Goal: Book appointment/travel/reservation

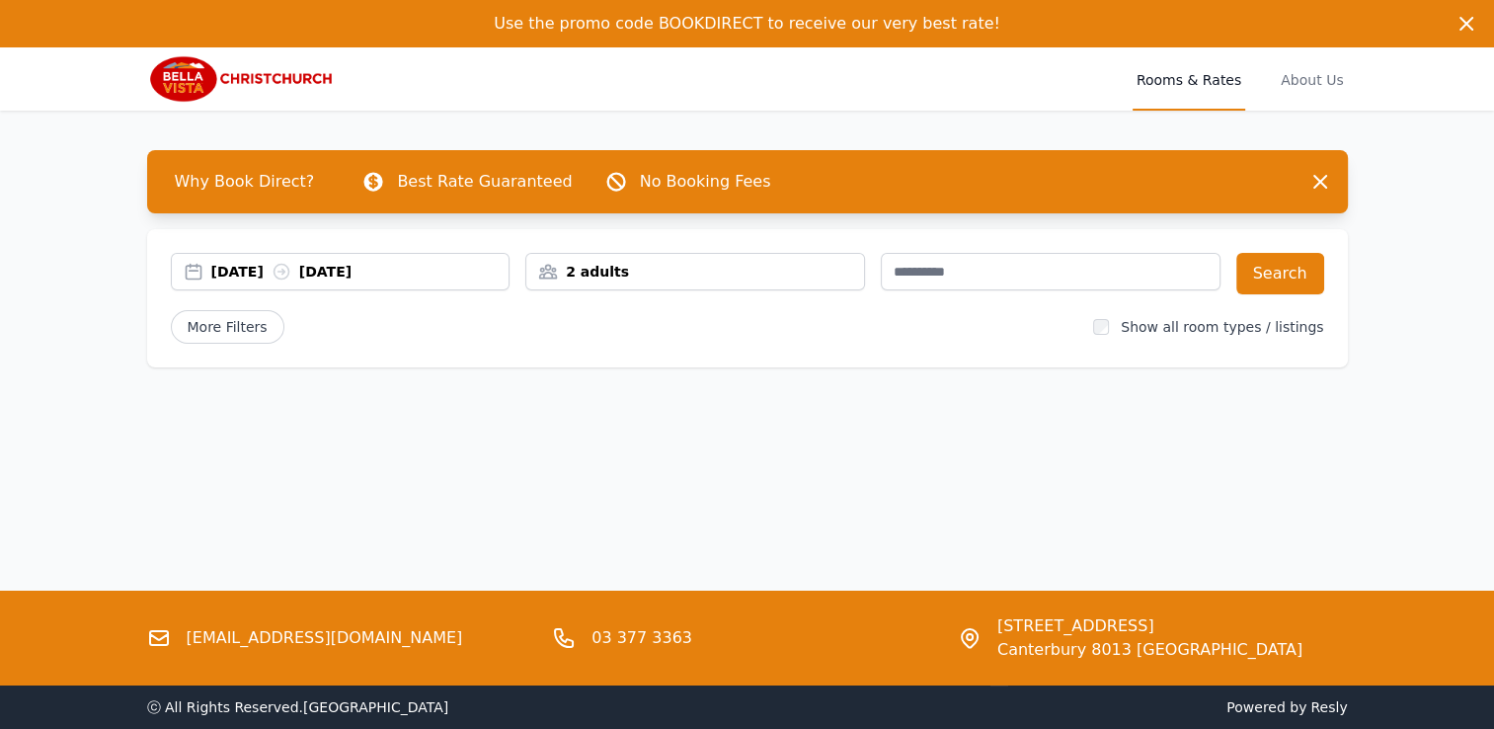
click at [291, 269] on icon at bounding box center [282, 272] width 20 height 20
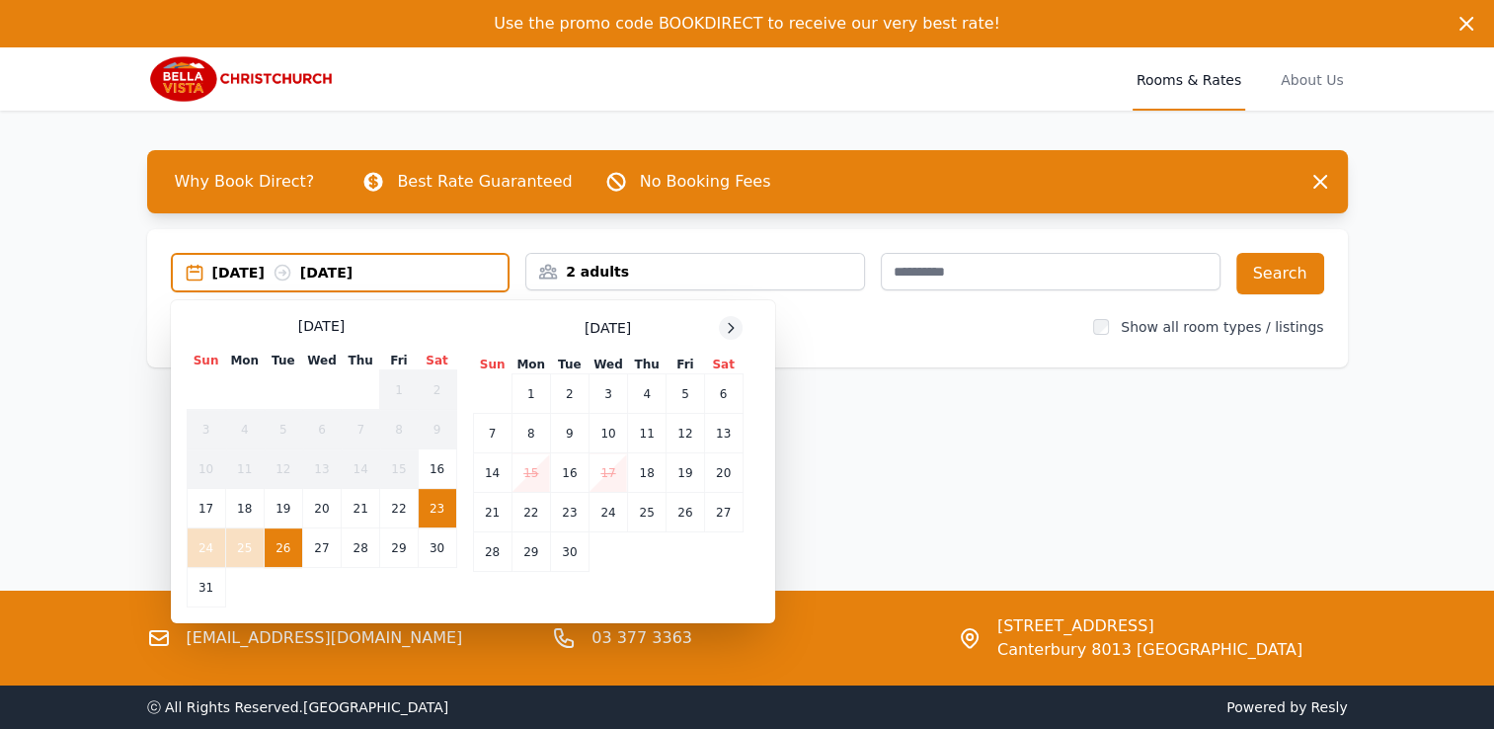
click at [733, 335] on div at bounding box center [731, 328] width 24 height 24
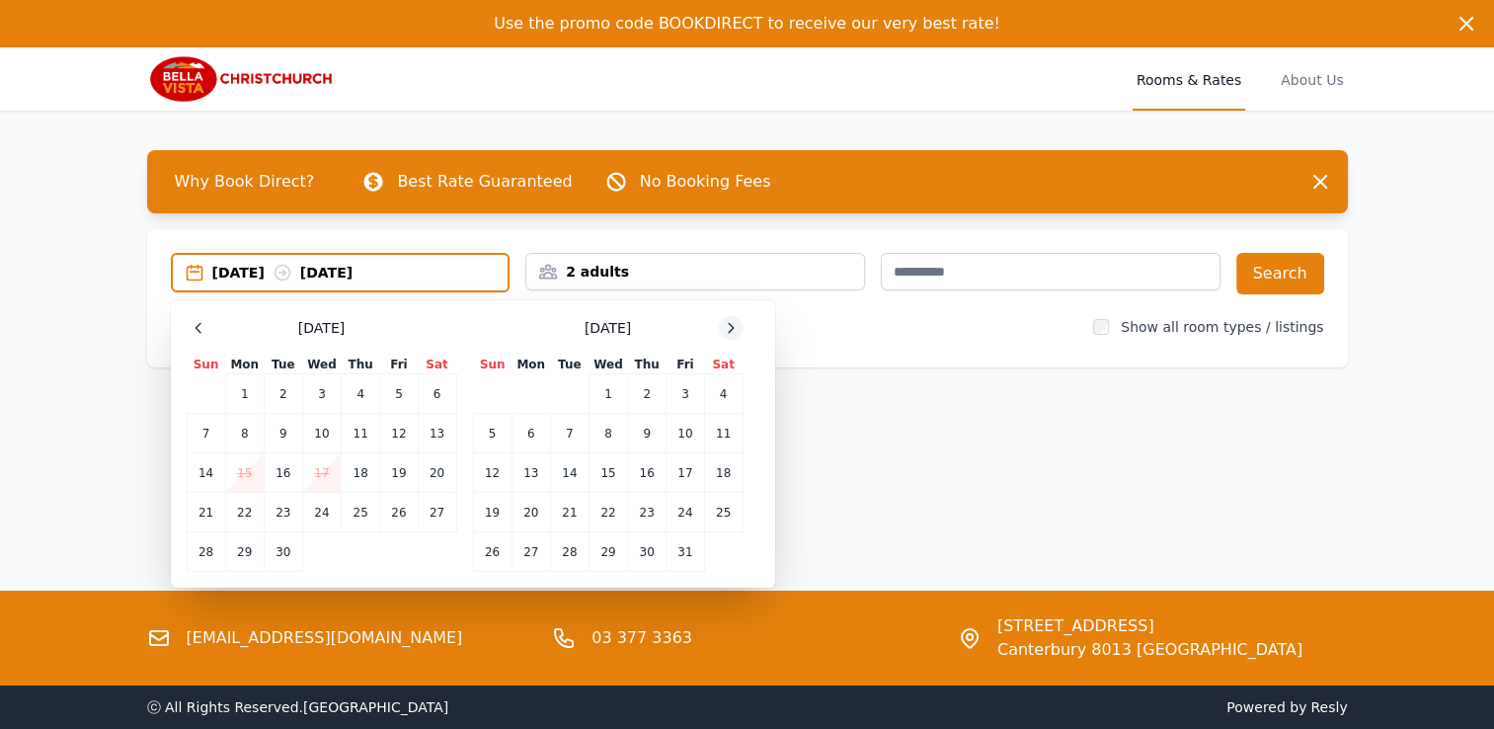
click at [733, 335] on div at bounding box center [731, 328] width 24 height 24
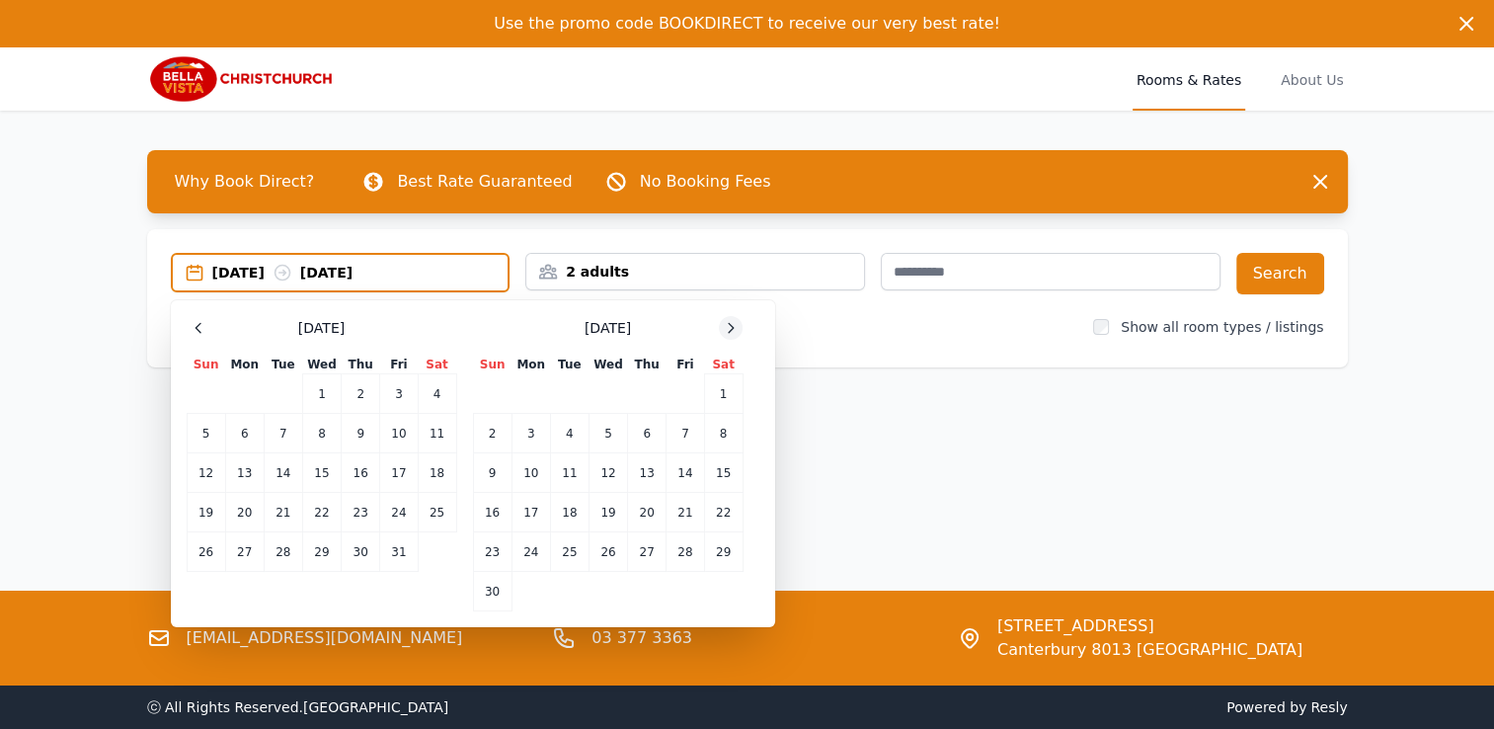
click at [733, 335] on div at bounding box center [731, 328] width 24 height 24
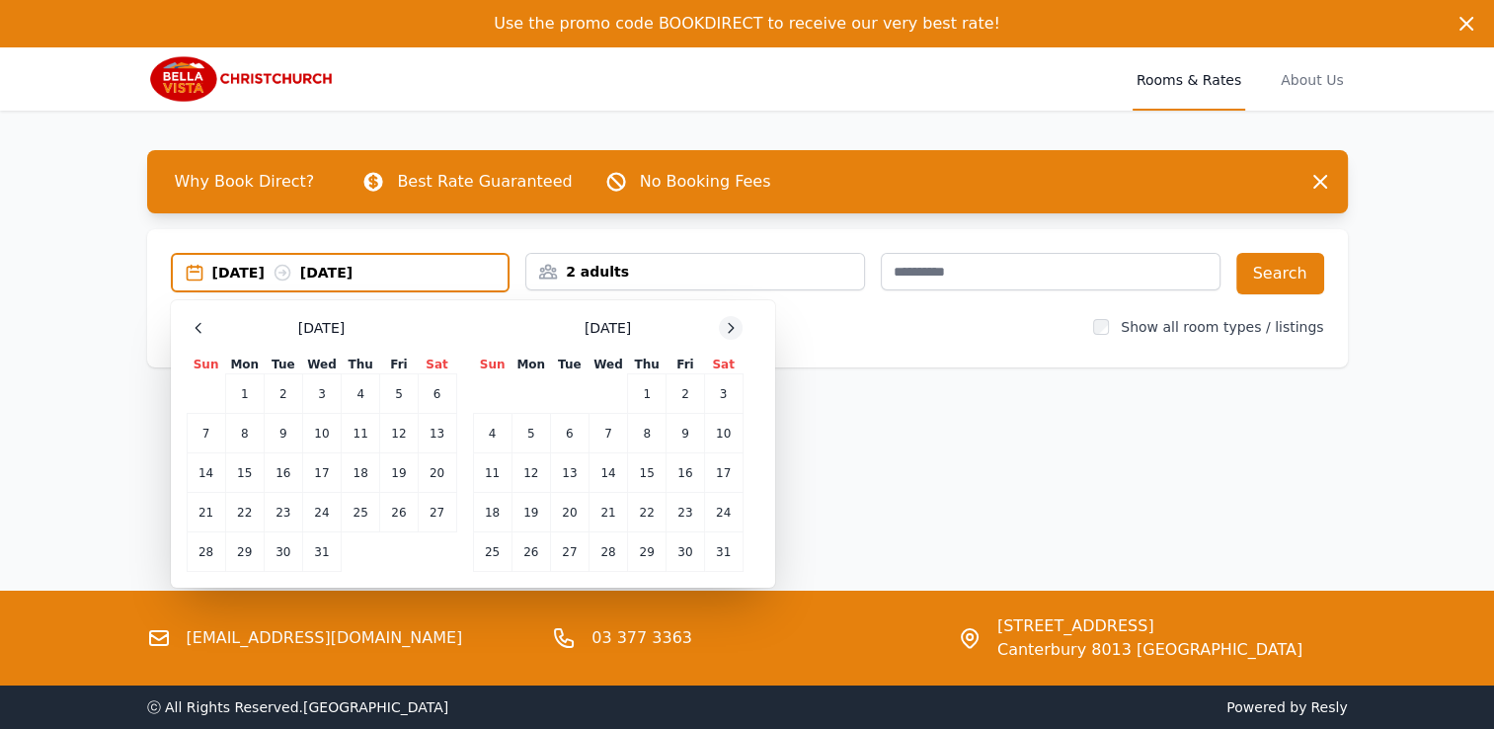
click at [733, 335] on div at bounding box center [731, 328] width 24 height 24
click at [725, 324] on icon at bounding box center [731, 328] width 16 height 16
click at [448, 515] on td "28" at bounding box center [437, 512] width 39 height 39
click at [444, 510] on td "28" at bounding box center [437, 512] width 39 height 39
click at [491, 389] on td "1" at bounding box center [492, 393] width 39 height 39
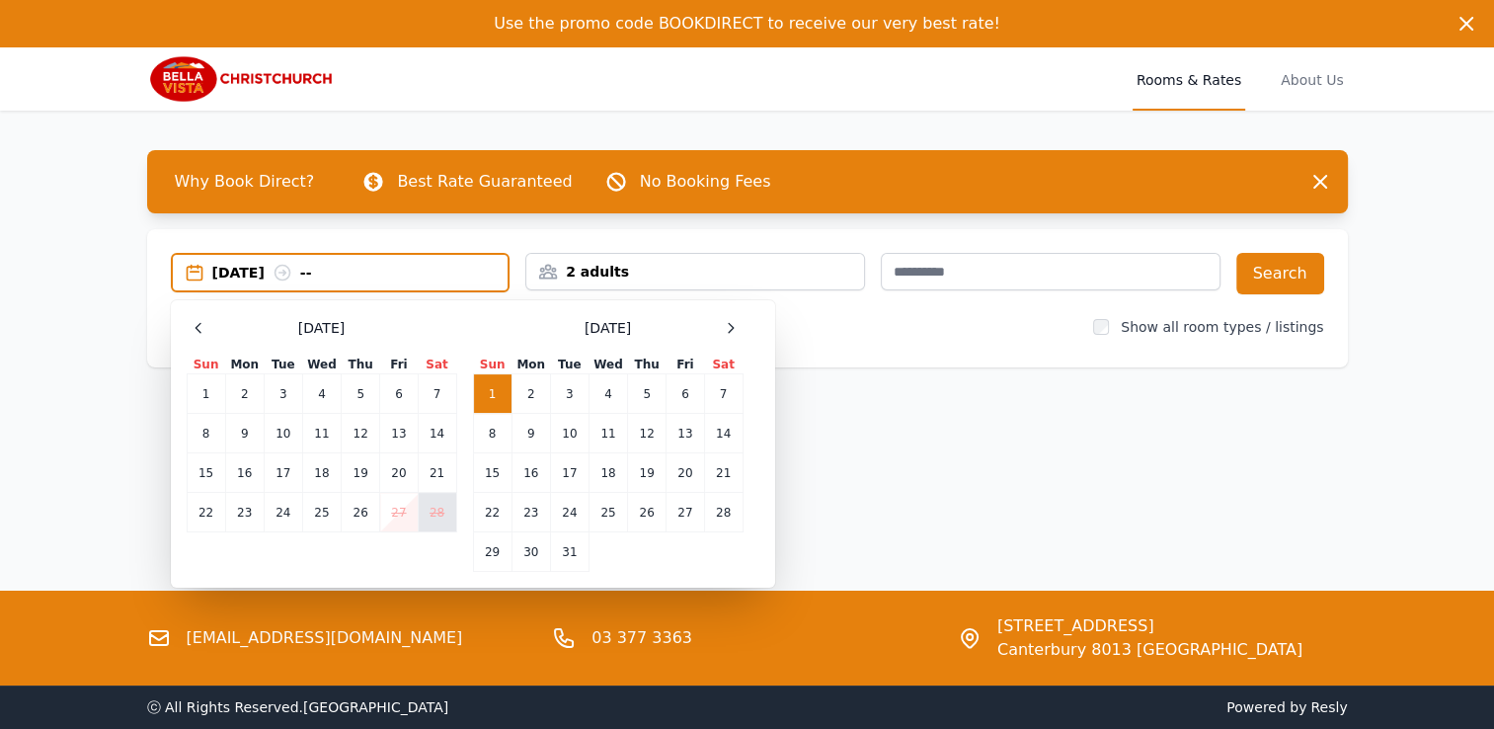
click at [441, 511] on td "28" at bounding box center [437, 512] width 39 height 39
click at [407, 511] on td "27" at bounding box center [399, 512] width 38 height 39
click at [446, 510] on td "28" at bounding box center [437, 512] width 39 height 39
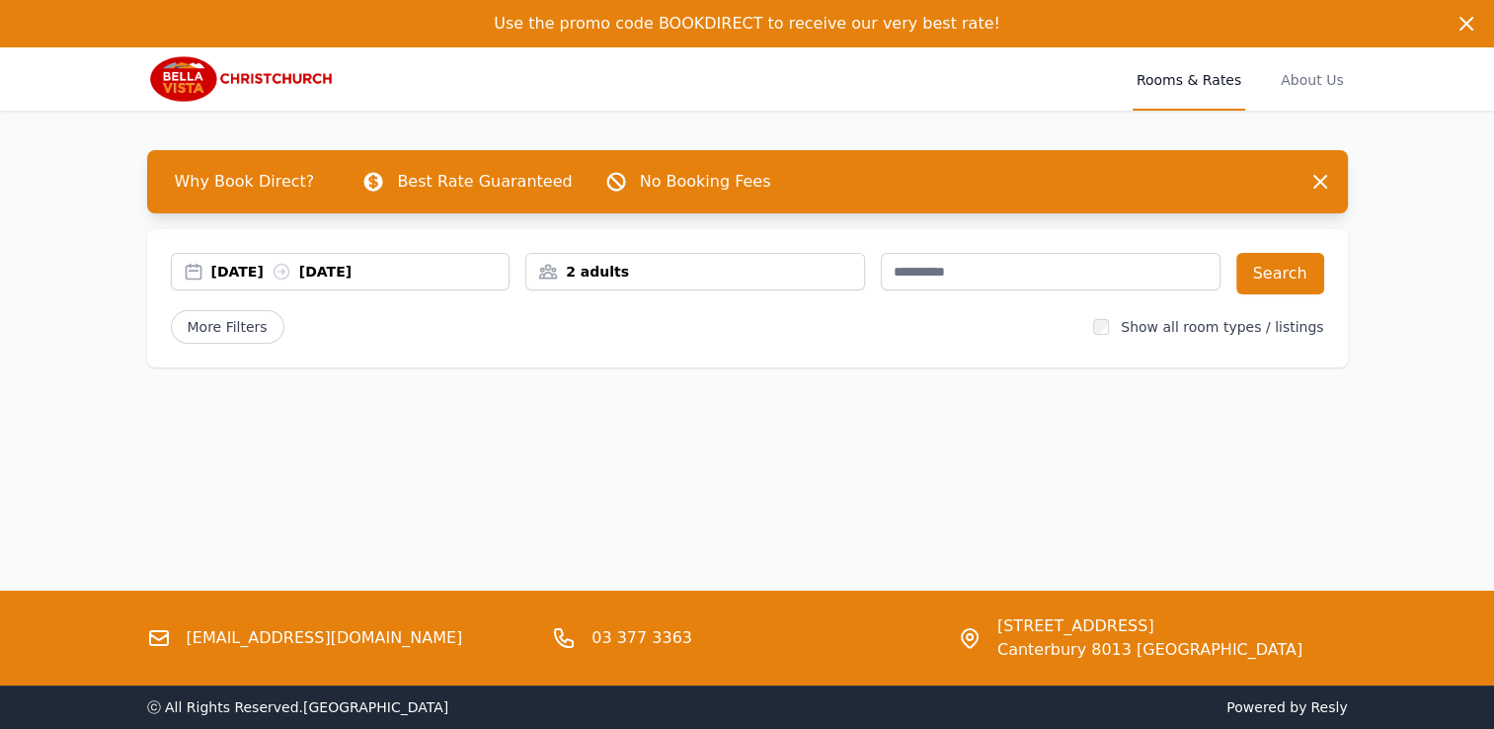
click at [414, 271] on div "[DATE] [DATE]" at bounding box center [360, 272] width 298 height 20
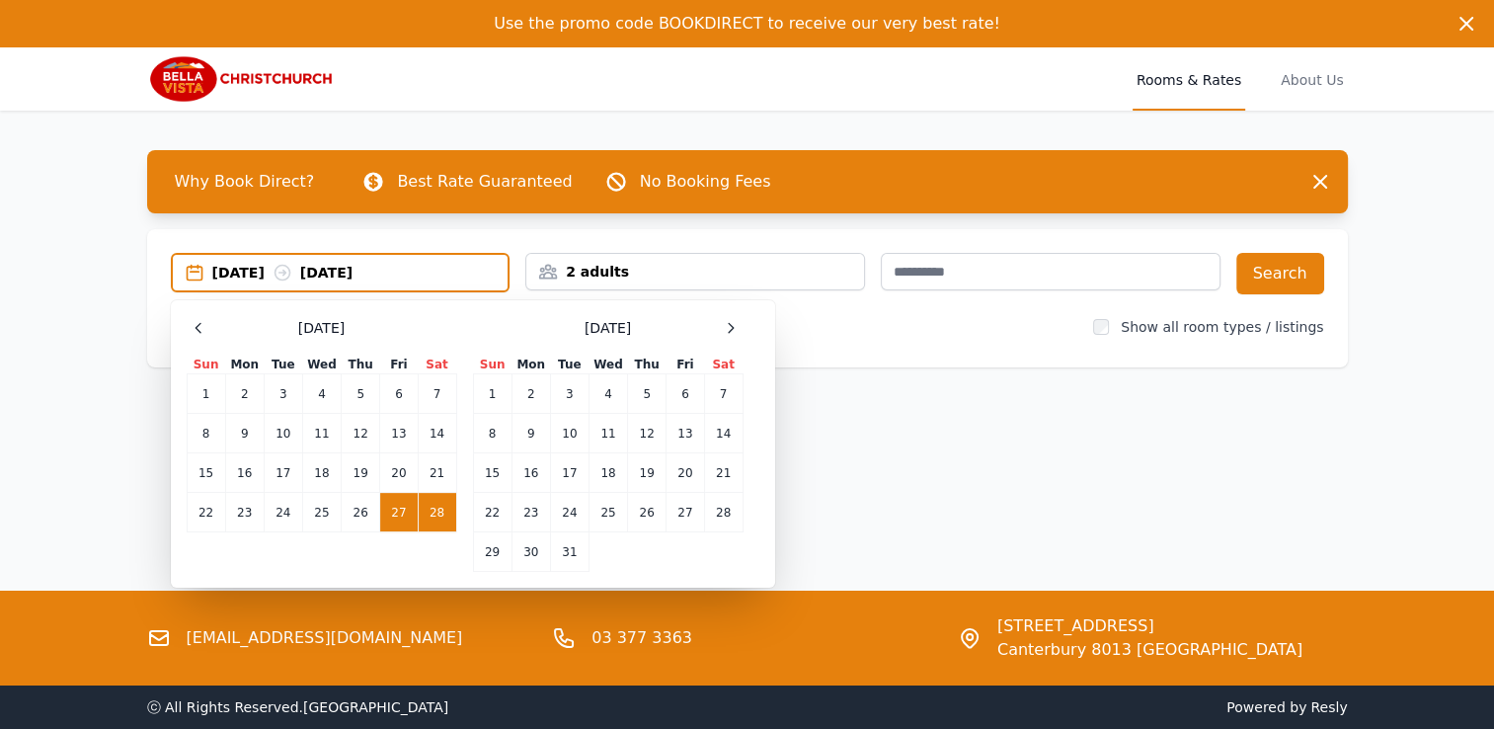
click at [447, 511] on td "28" at bounding box center [437, 512] width 39 height 39
click at [565, 397] on td "3" at bounding box center [569, 393] width 39 height 39
click at [428, 507] on td "28" at bounding box center [437, 512] width 39 height 39
click at [485, 377] on td "1" at bounding box center [492, 393] width 39 height 39
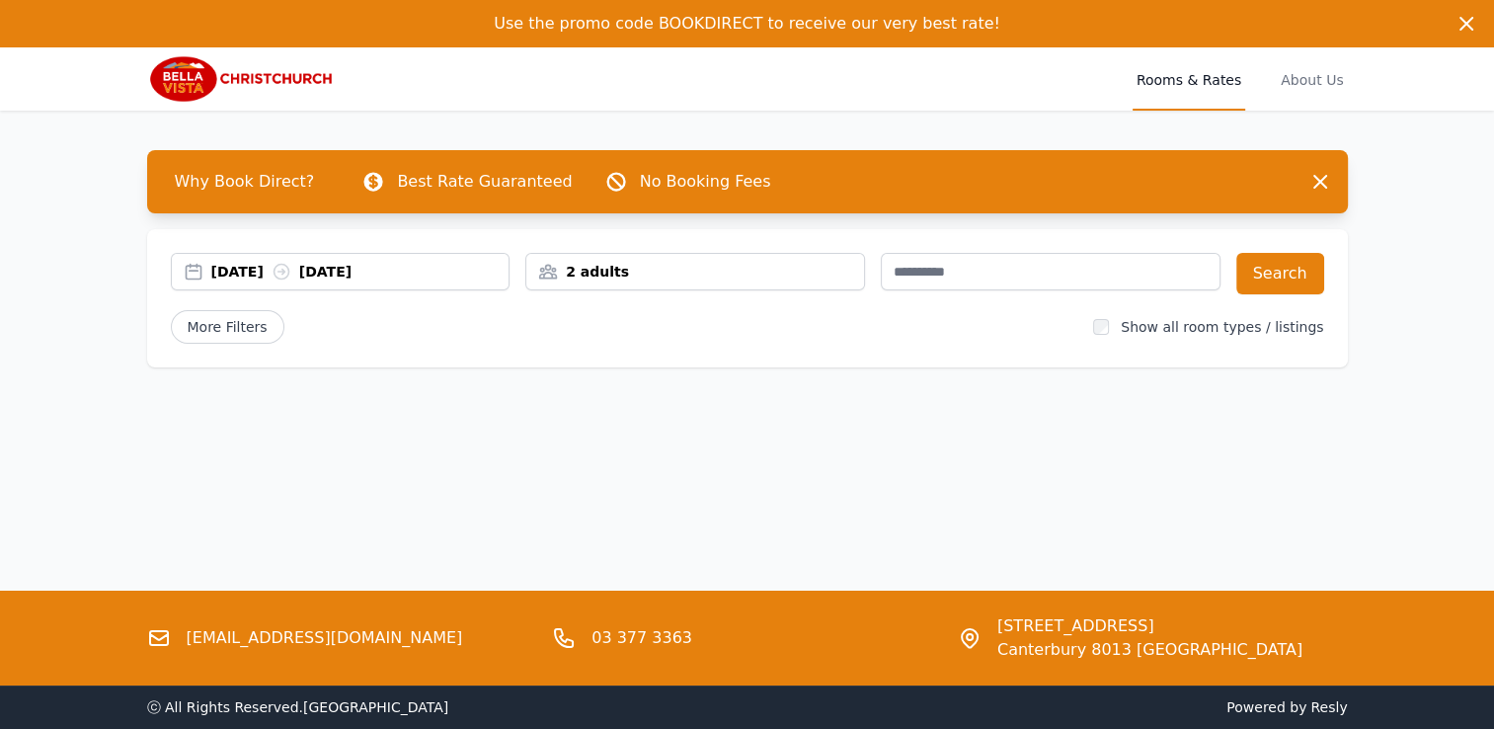
click at [376, 273] on div "[DATE] [DATE]" at bounding box center [360, 272] width 298 height 20
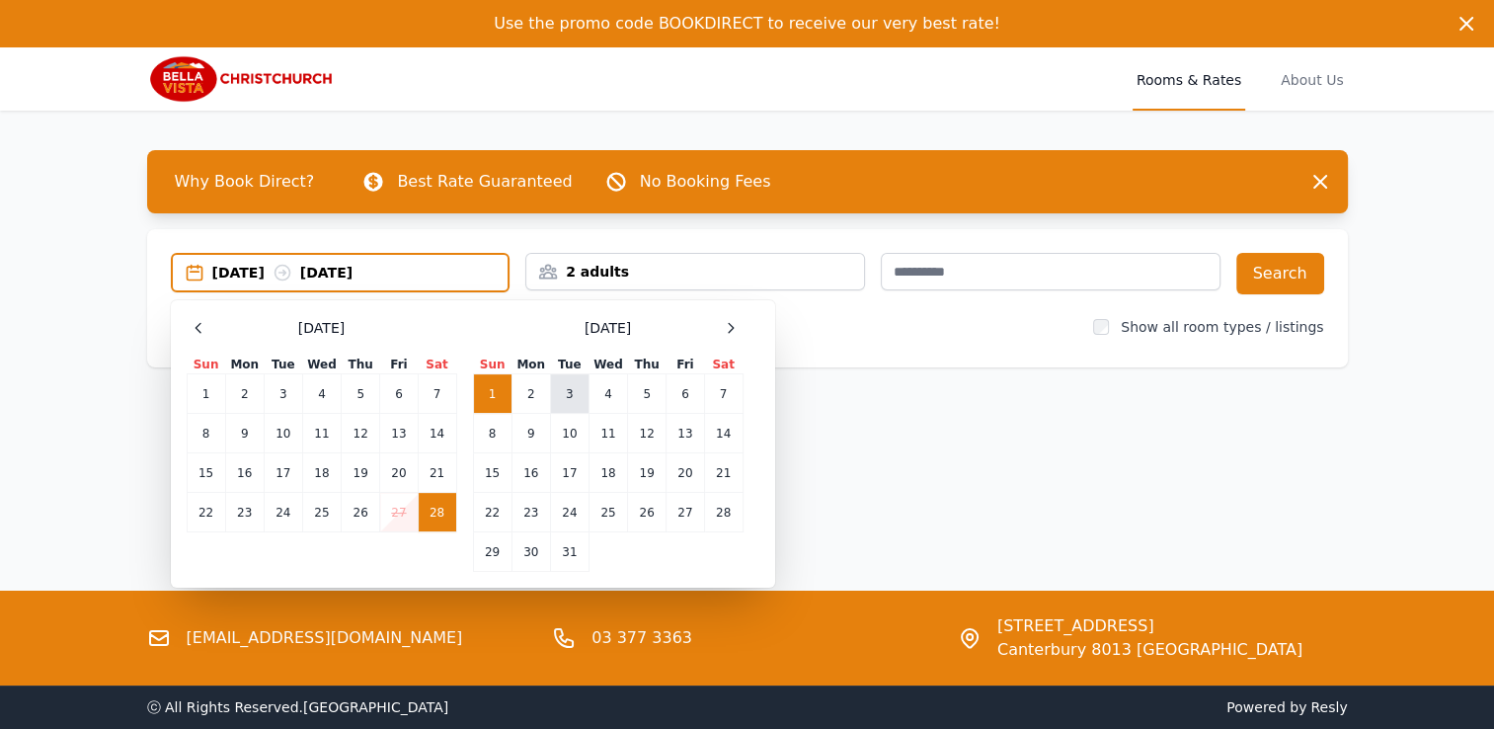
click at [573, 394] on td "3" at bounding box center [569, 393] width 39 height 39
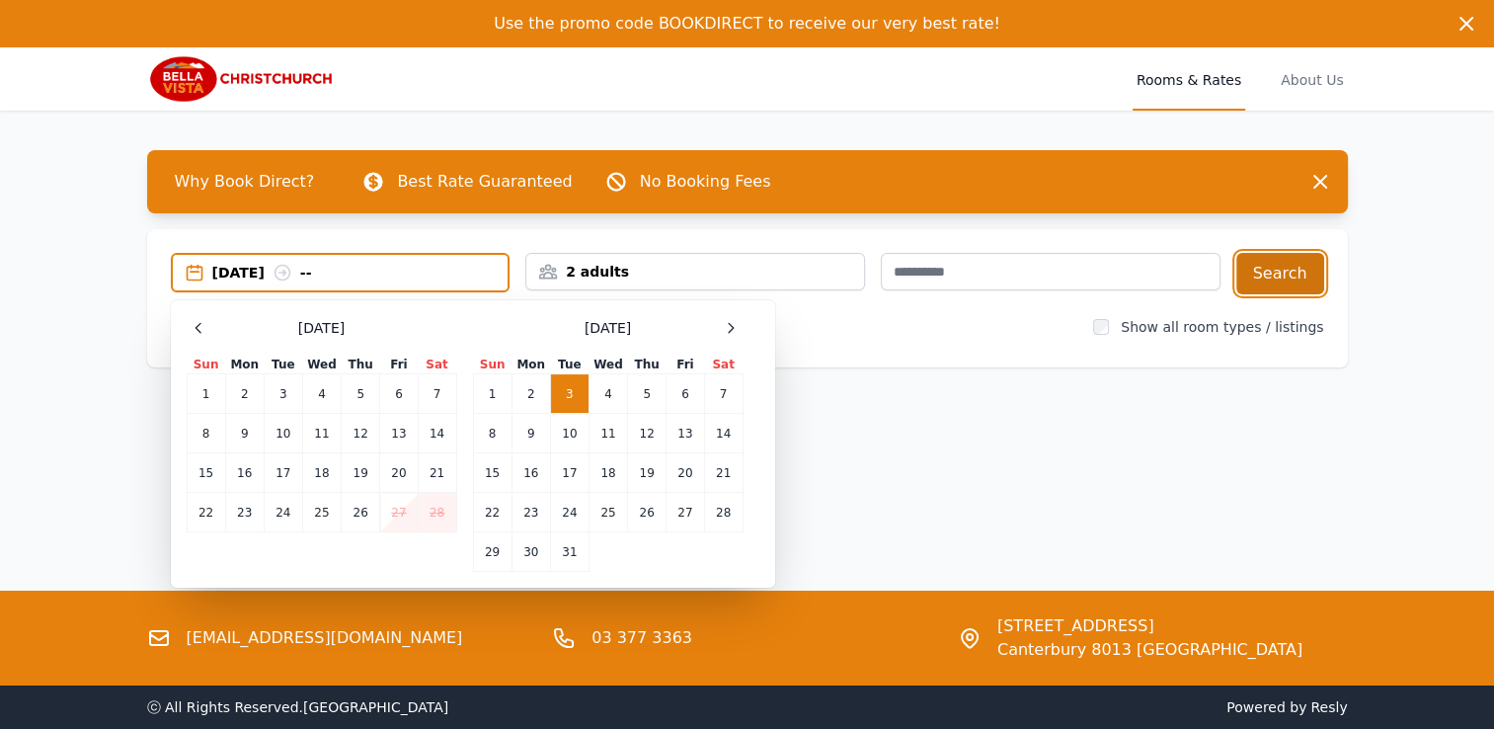
click at [1290, 267] on button "Search" at bounding box center [1280, 273] width 88 height 41
